Goal: Find specific page/section: Find specific page/section

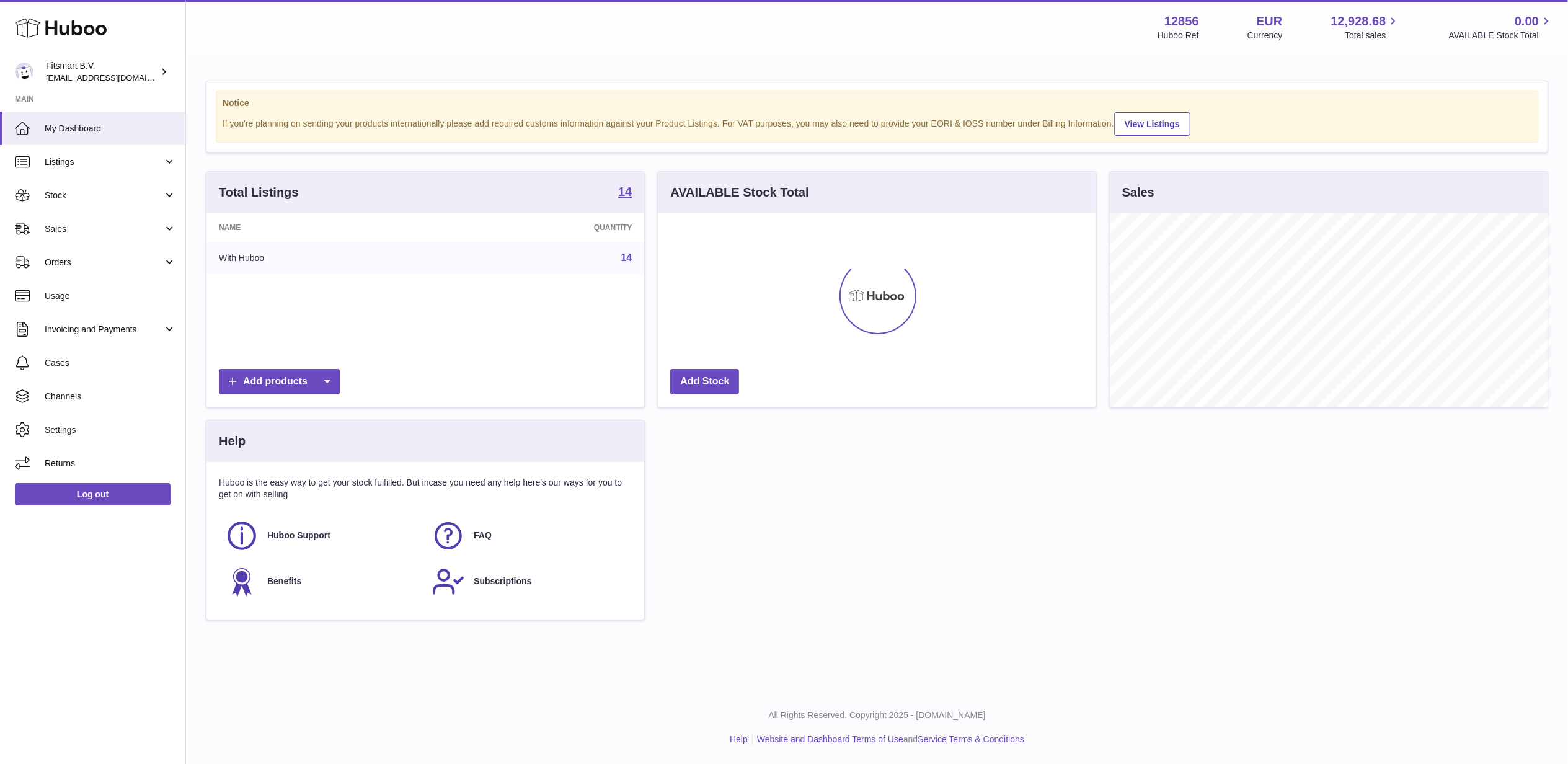
scroll to position [620160, 619591]
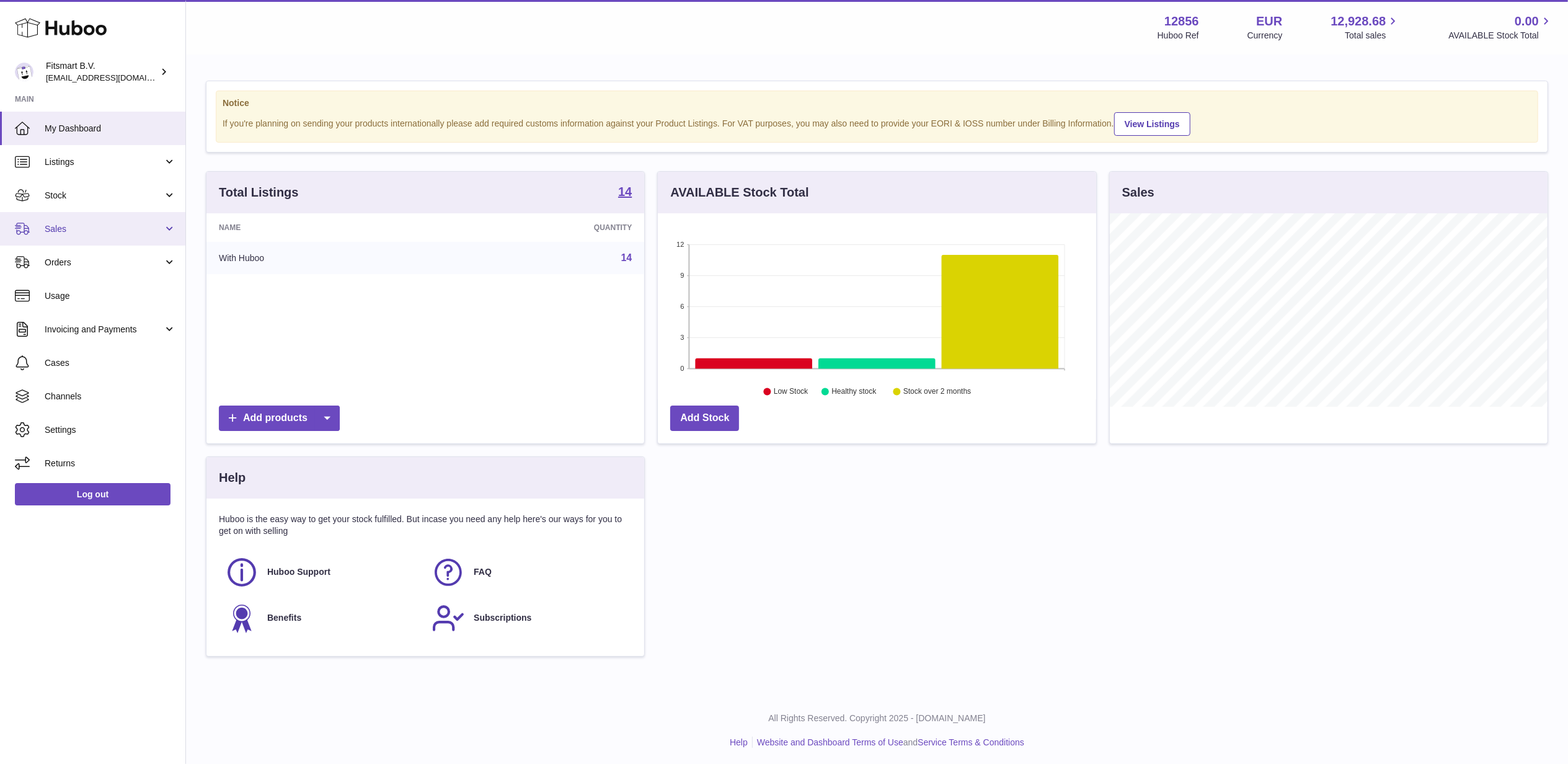
click at [71, 222] on link "Sales" at bounding box center [92, 229] width 186 height 33
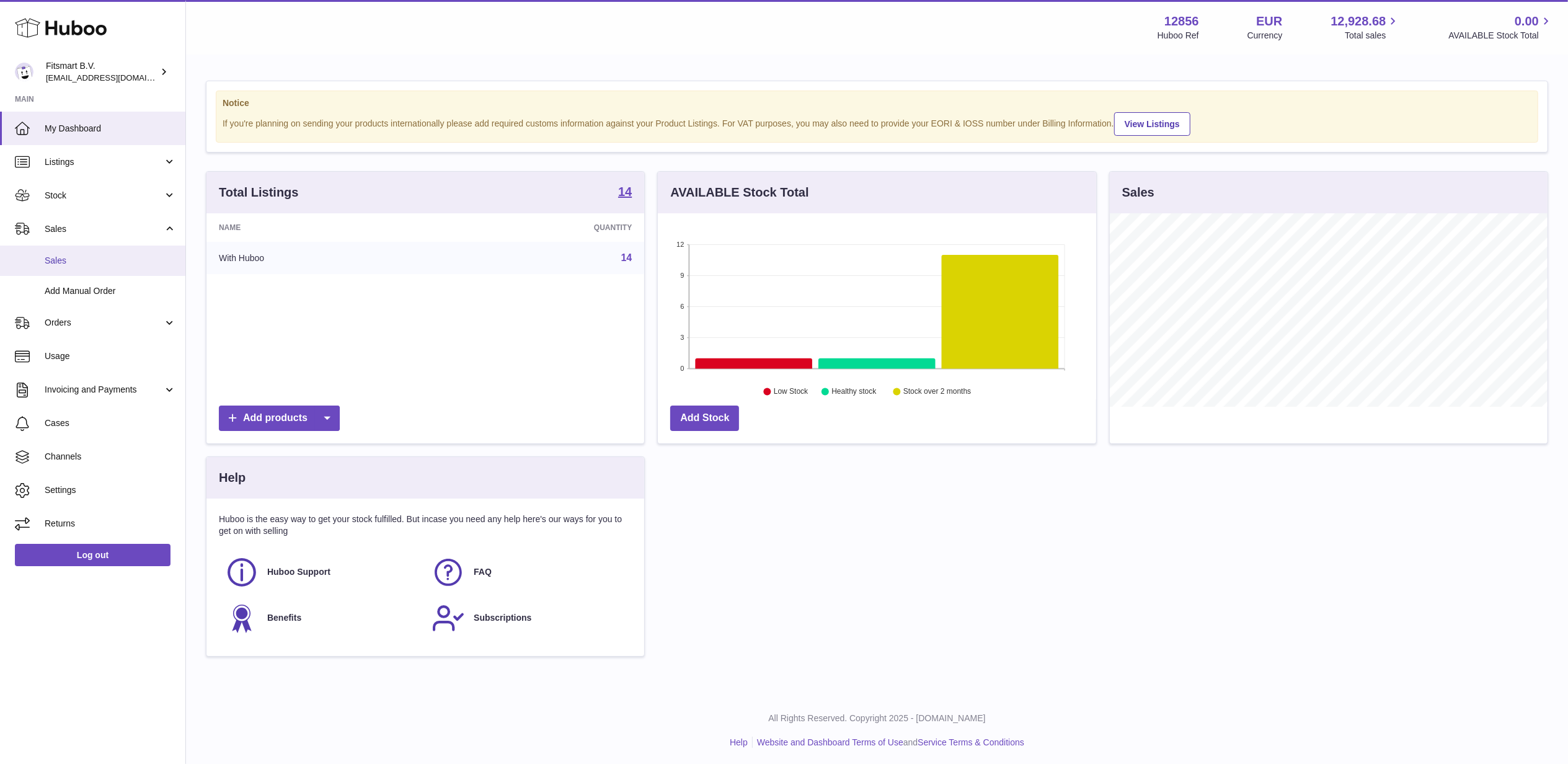
click at [66, 269] on link "Sales" at bounding box center [92, 261] width 186 height 31
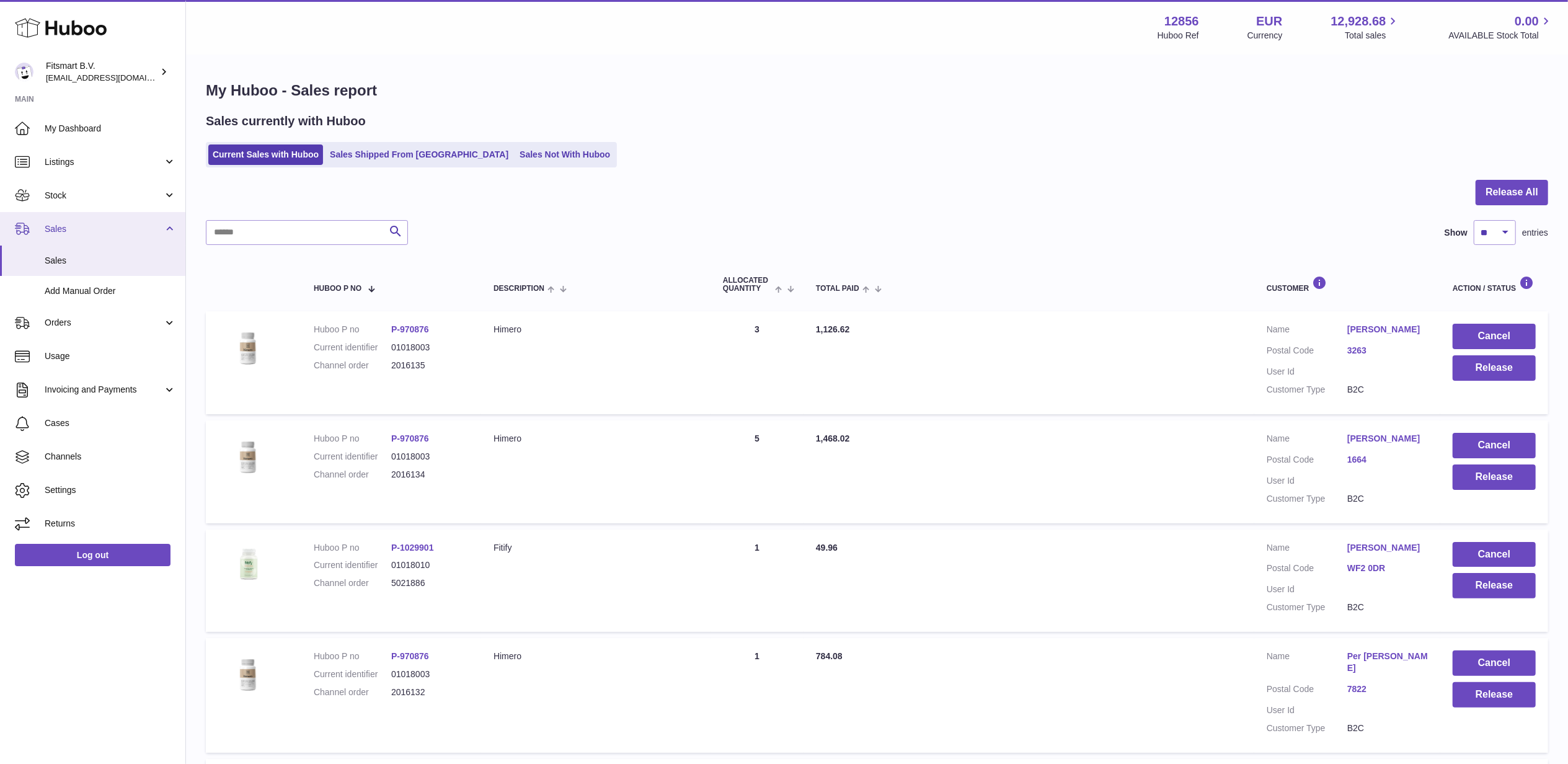
click at [74, 224] on span "Sales" at bounding box center [104, 229] width 118 height 12
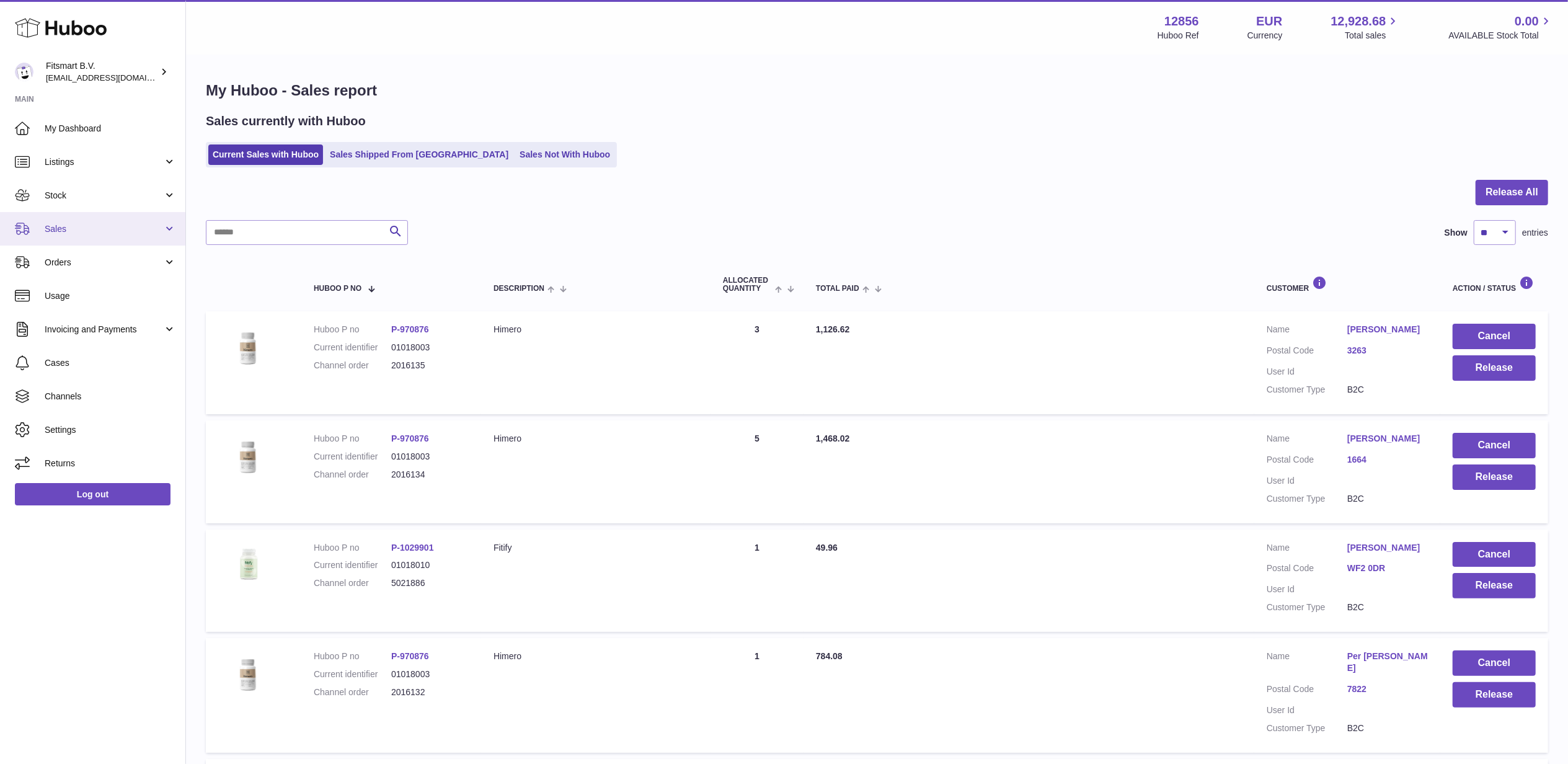
click at [74, 226] on span "Sales" at bounding box center [104, 229] width 118 height 12
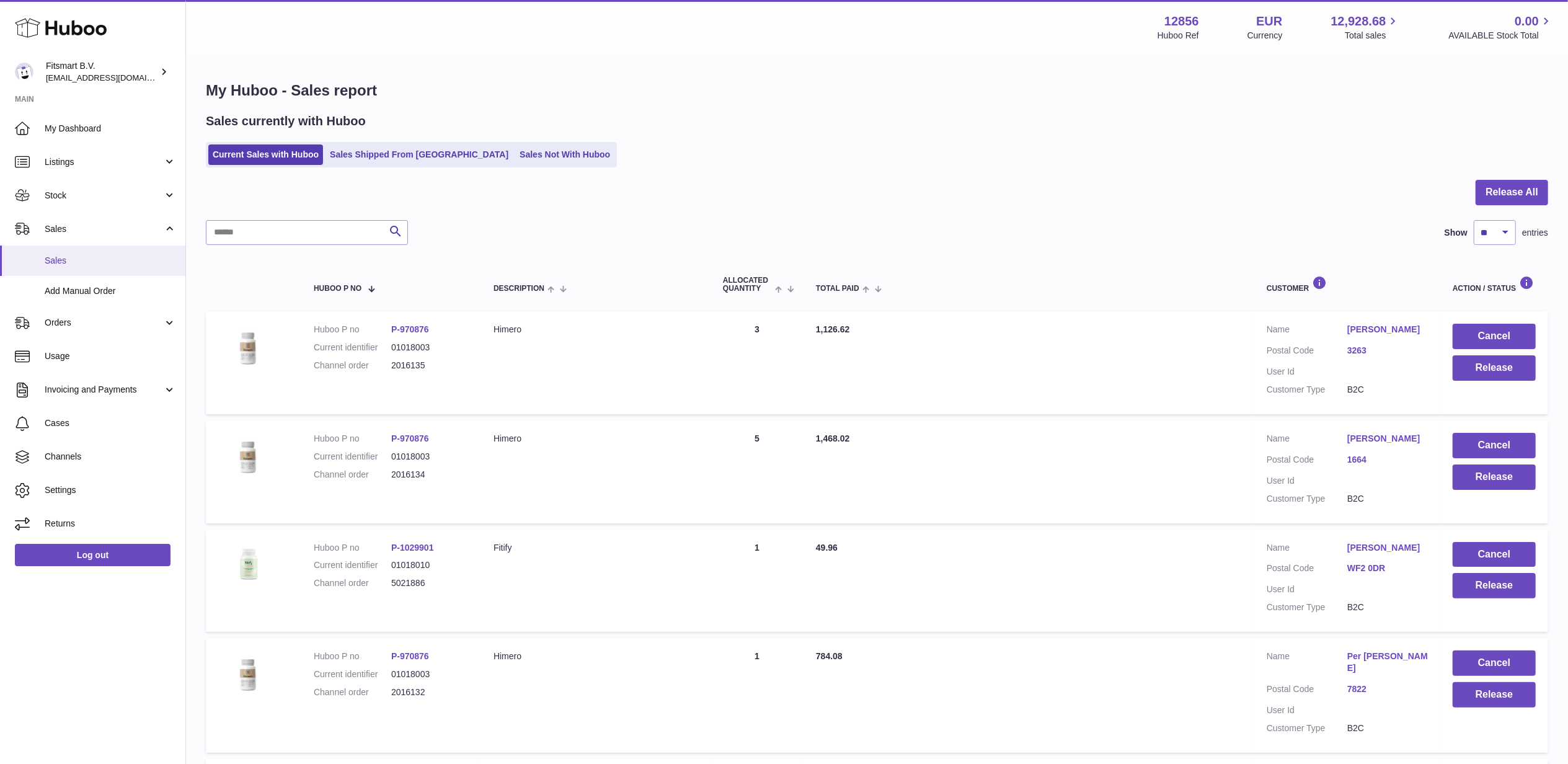
click at [73, 263] on span "Sales" at bounding box center [110, 261] width 131 height 12
click at [80, 165] on span "Listings" at bounding box center [104, 162] width 118 height 12
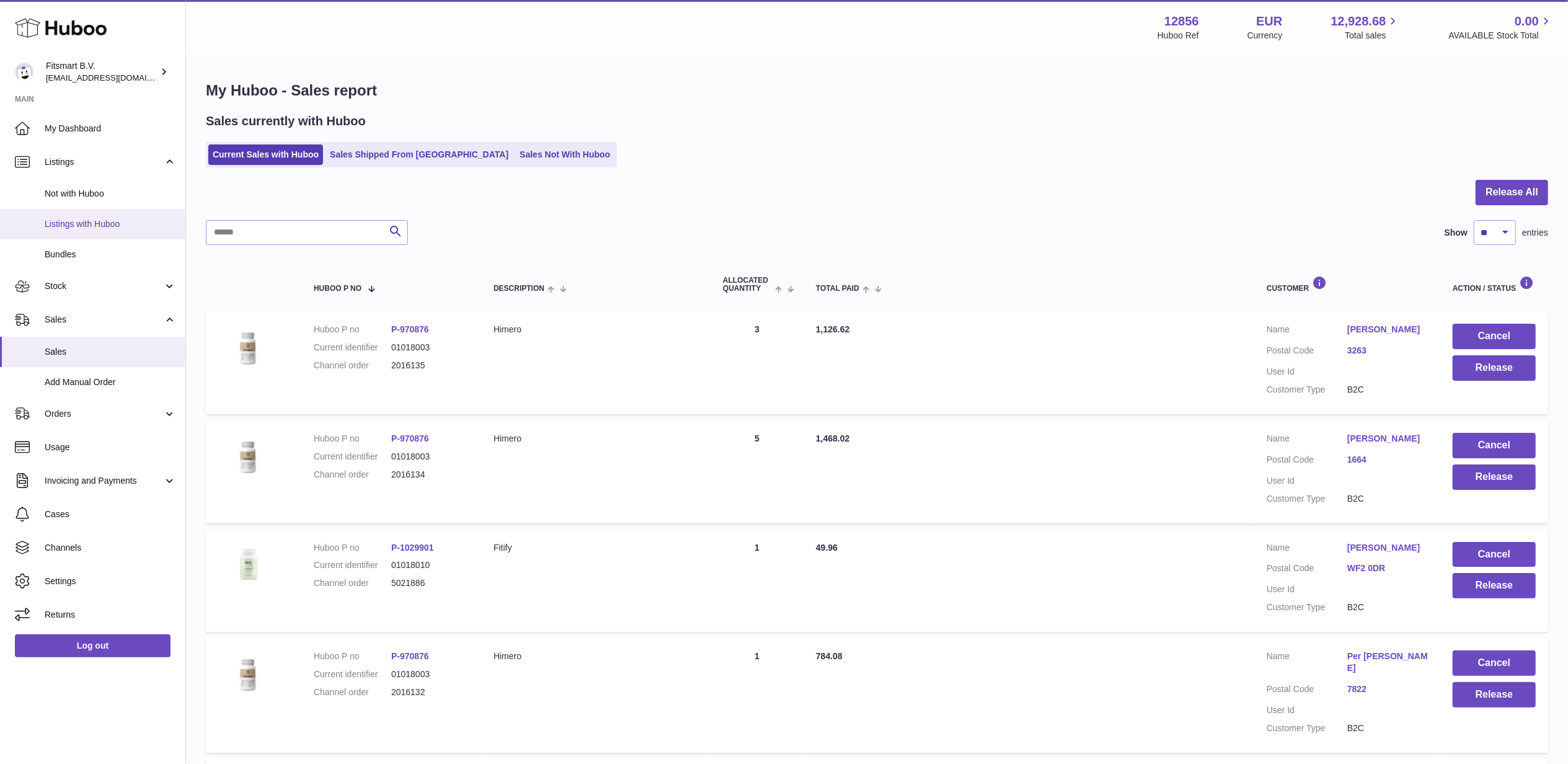
click at [73, 222] on span "Listings with Huboo" at bounding box center [110, 224] width 131 height 12
